Goal: Navigation & Orientation: Go to known website

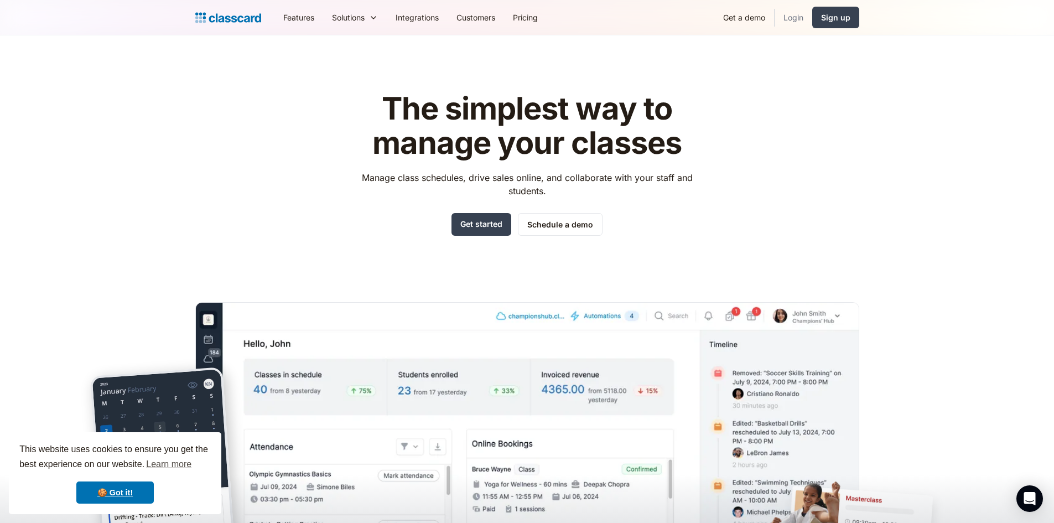
click at [797, 18] on link "Login" at bounding box center [794, 17] width 38 height 25
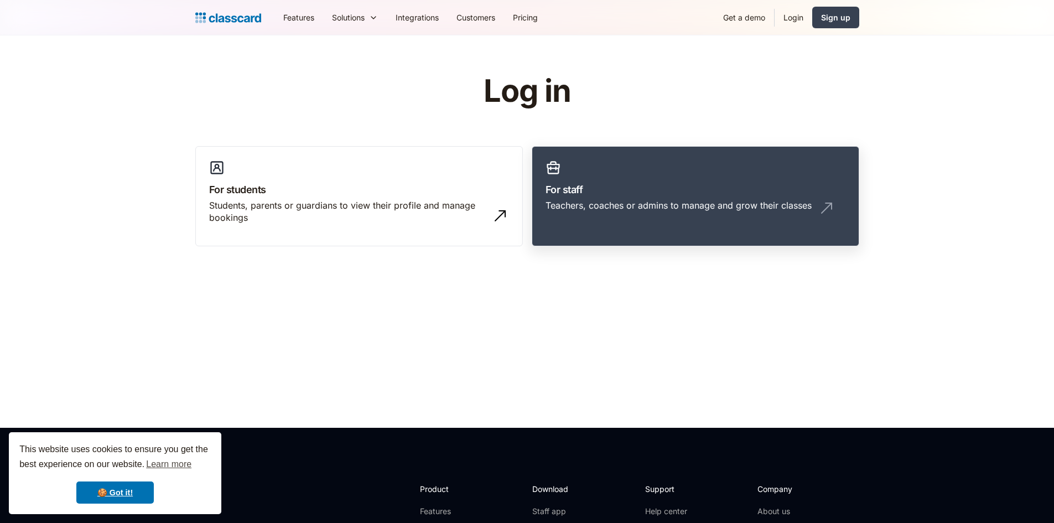
click at [689, 164] on link "For staff Teachers, coaches or admins to manage and grow their classes" at bounding box center [696, 196] width 328 height 101
